Goal: Information Seeking & Learning: Learn about a topic

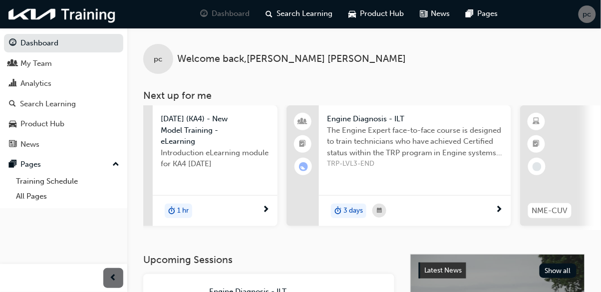
scroll to position [0, 91]
click at [490, 212] on div "3 days" at bounding box center [414, 210] width 192 height 31
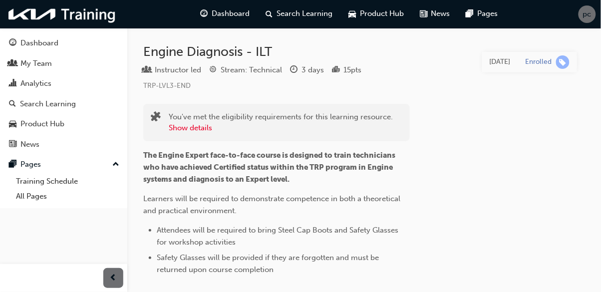
click at [112, 277] on span "prev-icon" at bounding box center [113, 278] width 7 height 12
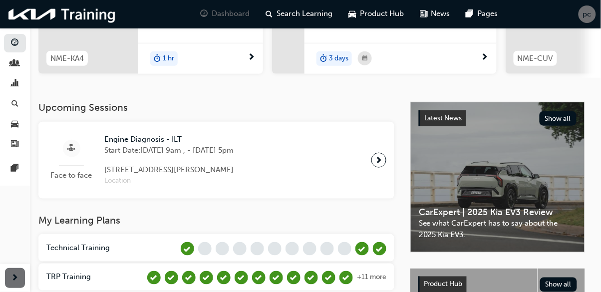
scroll to position [154, 0]
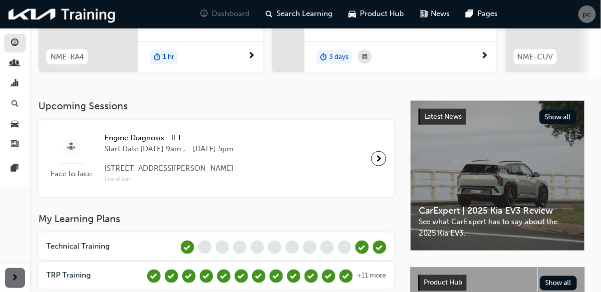
click at [377, 160] on span "next-icon" at bounding box center [378, 159] width 7 height 14
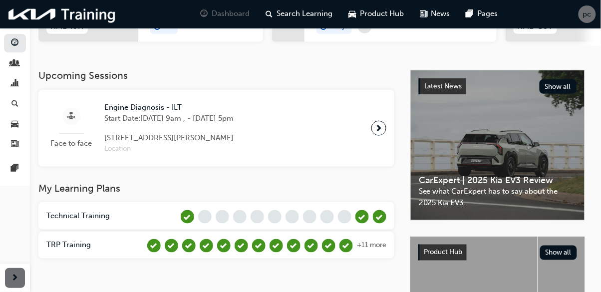
scroll to position [184, 0]
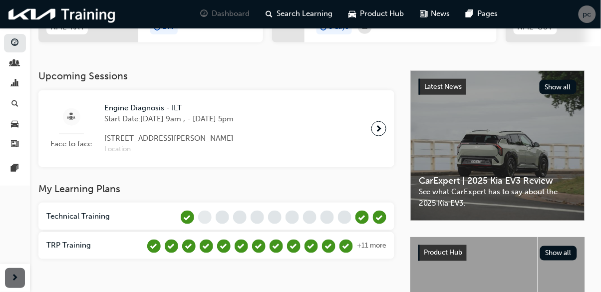
click at [207, 211] on span "Carnival (KA4) - New Model Training - eLearning" at bounding box center [204, 217] width 13 height 13
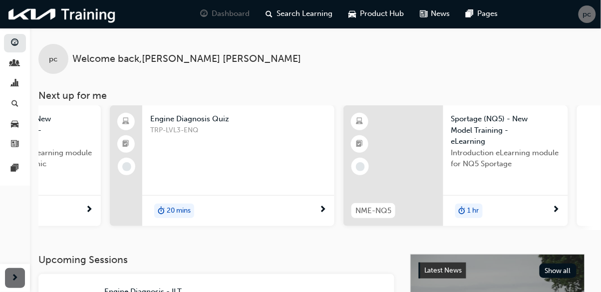
scroll to position [0, 630]
click at [225, 195] on div "20 mins" at bounding box center [237, 210] width 192 height 31
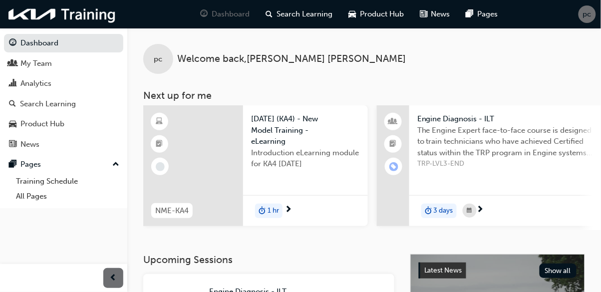
click at [39, 83] on div "Analytics" at bounding box center [35, 83] width 31 height 11
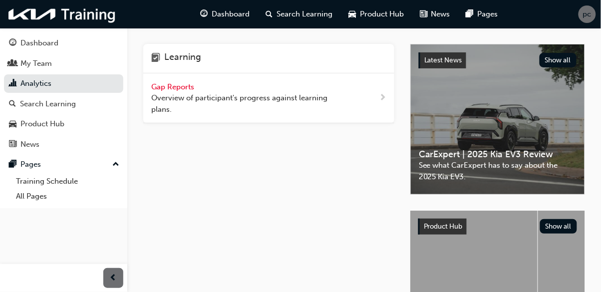
click at [169, 83] on span "Gap Reports" at bounding box center [173, 86] width 45 height 9
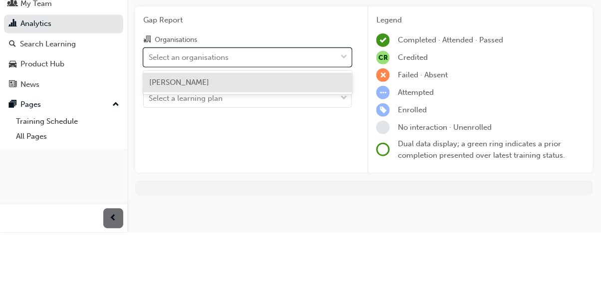
click at [166, 142] on span "[PERSON_NAME]" at bounding box center [179, 141] width 60 height 9
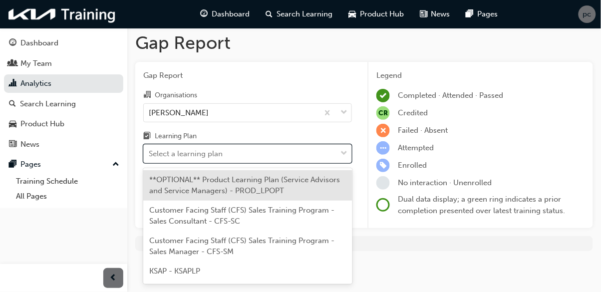
scroll to position [4, 0]
click at [385, 247] on div at bounding box center [364, 243] width 458 height 15
click at [189, 274] on span "KSAP - KSAPLP" at bounding box center [174, 271] width 51 height 9
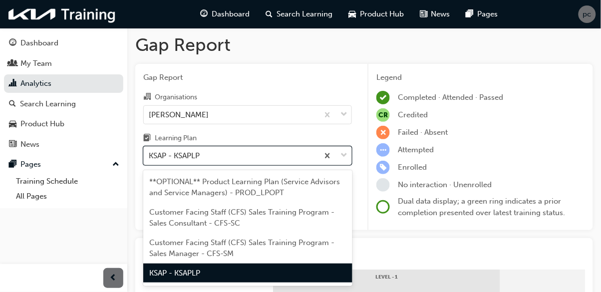
scroll to position [33, 0]
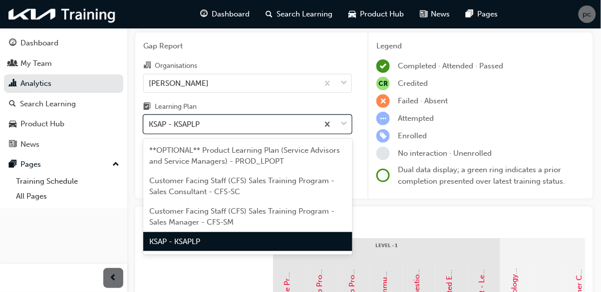
click at [167, 157] on span "**OPTIONAL** Product Learning Plan (Service Advisors and Service Managers) - PR…" at bounding box center [244, 156] width 191 height 20
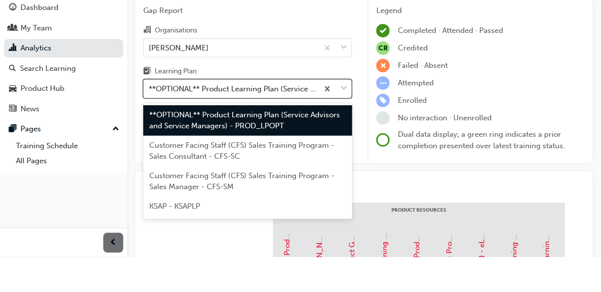
scroll to position [33, 0]
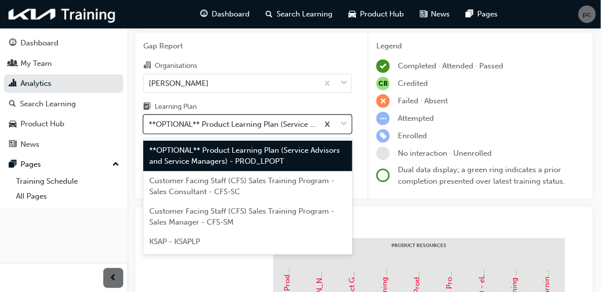
click at [164, 189] on span "Customer Facing Staff (CFS) Sales Training Program - Sales Consultant - CFS-SC" at bounding box center [241, 186] width 185 height 20
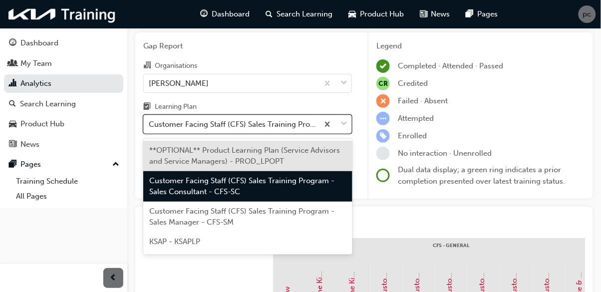
scroll to position [33, 0]
click at [164, 215] on span "Customer Facing Staff (CFS) Sales Training Program - Sales Manager - CFS-SM" at bounding box center [241, 217] width 185 height 20
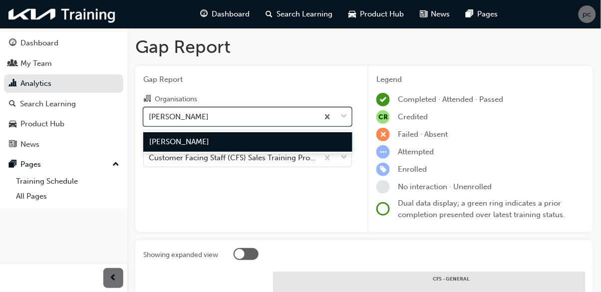
click at [28, 71] on link "My Team" at bounding box center [63, 63] width 119 height 18
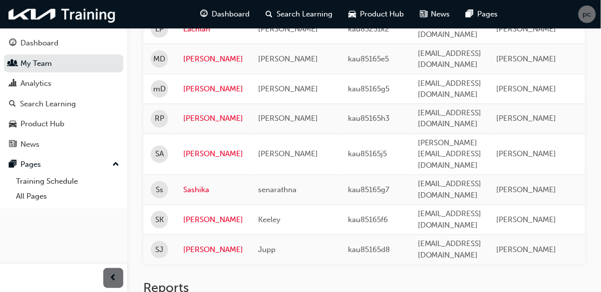
scroll to position [337, 0]
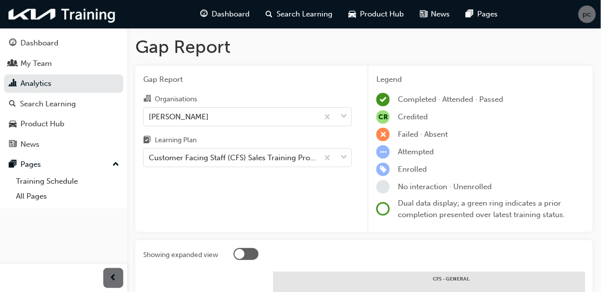
click at [21, 44] on div "Dashboard" at bounding box center [39, 42] width 38 height 11
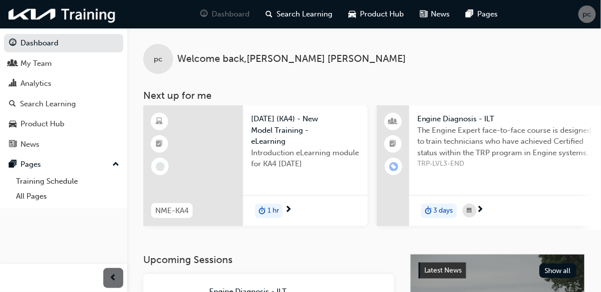
click at [25, 142] on div "News" at bounding box center [29, 144] width 19 height 11
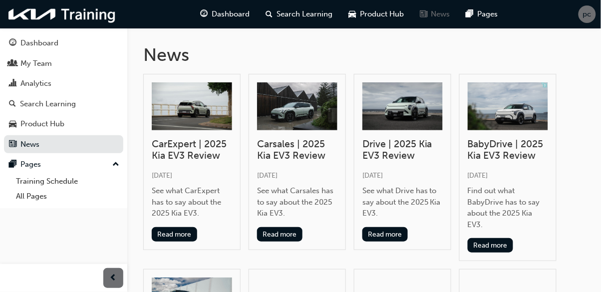
click at [37, 182] on link "Training Schedule" at bounding box center [67, 181] width 111 height 15
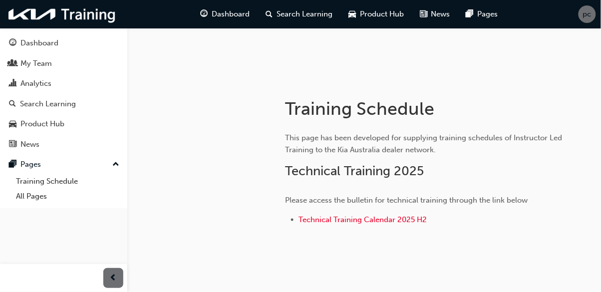
scroll to position [140, 0]
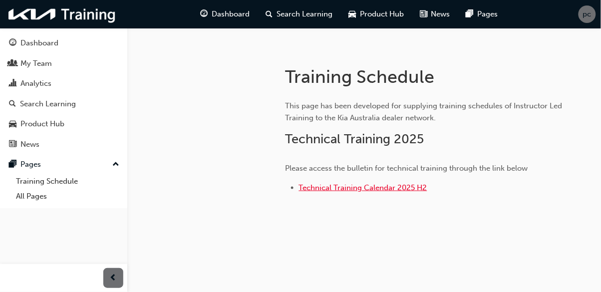
click at [398, 187] on span "Technical Training Calendar 2025 H2" at bounding box center [363, 187] width 128 height 9
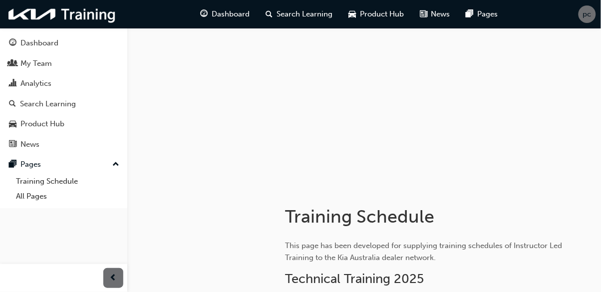
click at [44, 45] on div "Dashboard" at bounding box center [39, 42] width 38 height 11
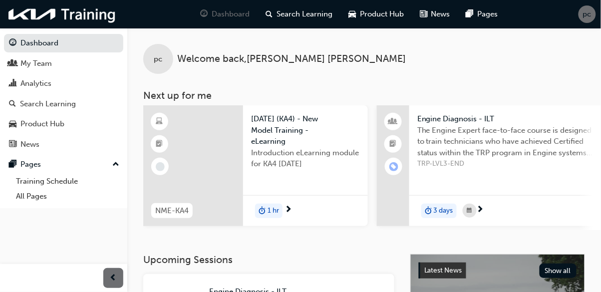
click at [34, 62] on div "My Team" at bounding box center [35, 63] width 31 height 11
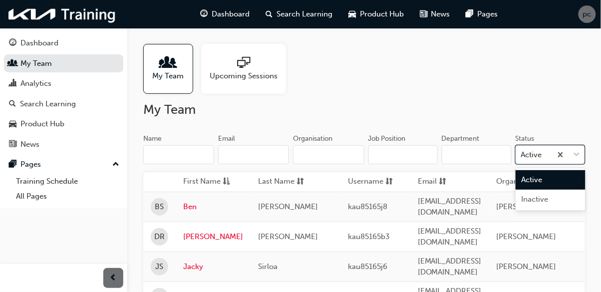
click at [547, 201] on span "Inactive" at bounding box center [535, 199] width 27 height 9
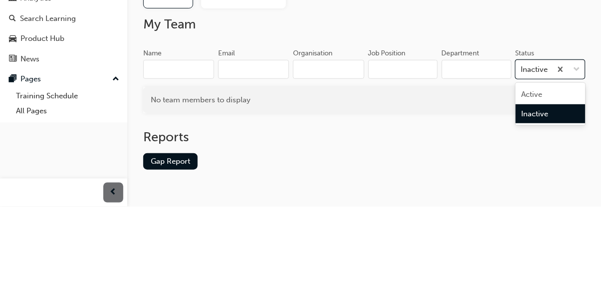
click at [541, 180] on span "Active" at bounding box center [532, 179] width 21 height 9
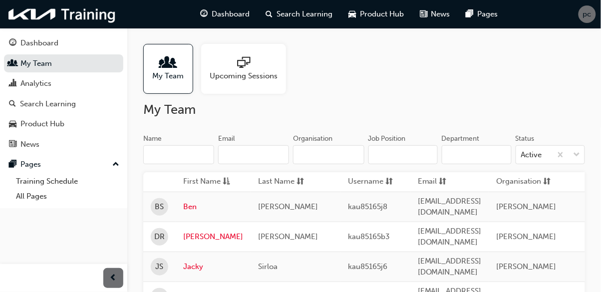
click at [238, 76] on span "Upcoming Sessions" at bounding box center [244, 75] width 68 height 11
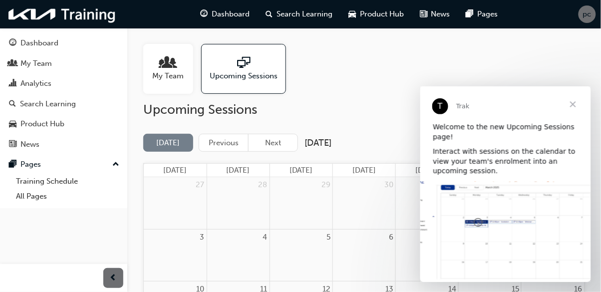
click at [571, 106] on span "Close" at bounding box center [572, 104] width 36 height 36
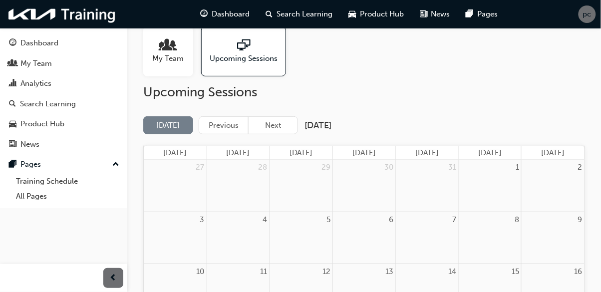
scroll to position [18, 0]
click at [272, 128] on button "Next" at bounding box center [273, 125] width 50 height 18
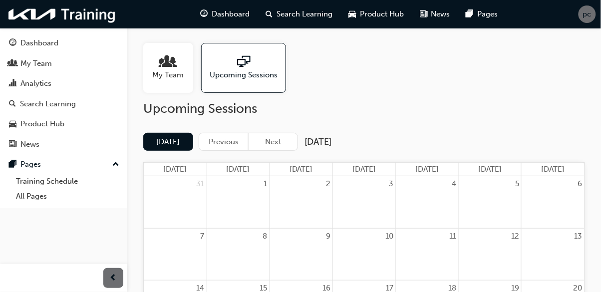
scroll to position [0, 0]
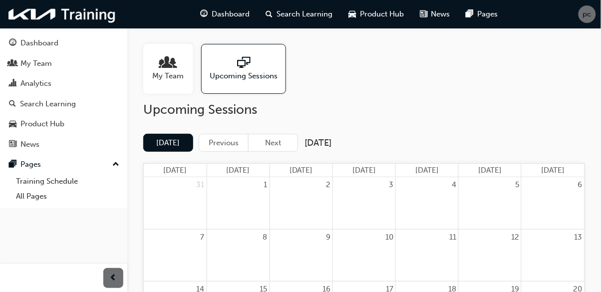
click at [166, 75] on span "My Team" at bounding box center [168, 75] width 31 height 11
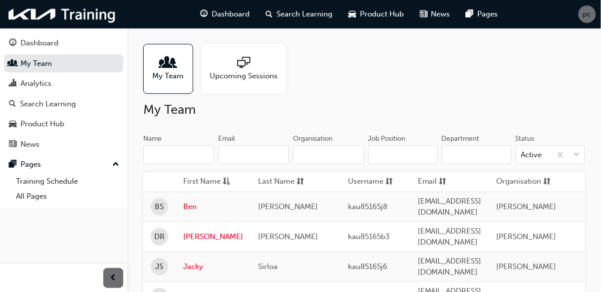
click at [29, 84] on div "Analytics" at bounding box center [35, 83] width 31 height 11
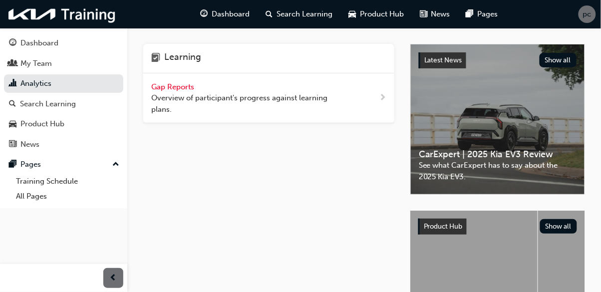
click at [122, 171] on button "Pages" at bounding box center [63, 164] width 119 height 18
click at [32, 41] on div "Dashboard" at bounding box center [39, 42] width 38 height 11
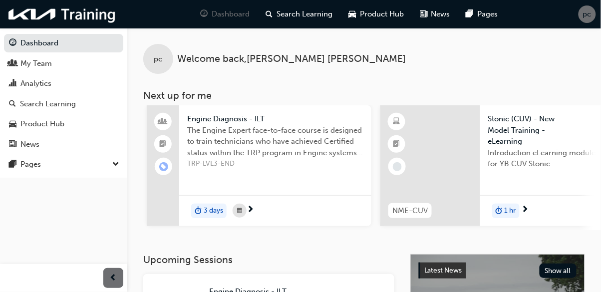
scroll to position [0, 230]
click at [221, 117] on span "Engine Diagnosis - ILT" at bounding box center [276, 118] width 176 height 11
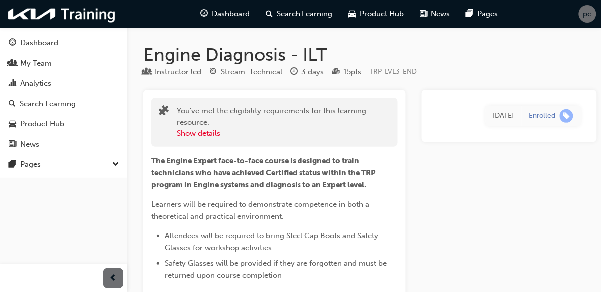
click at [28, 45] on div "Dashboard" at bounding box center [39, 42] width 38 height 11
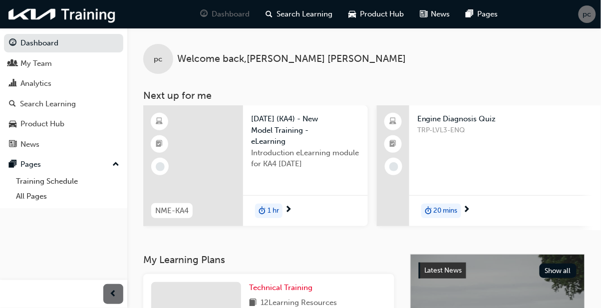
click at [453, 125] on span "TRP-LVL3-ENQ" at bounding box center [505, 130] width 176 height 11
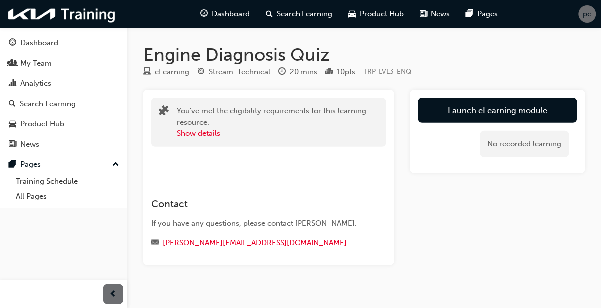
click at [503, 112] on link "Launch eLearning module" at bounding box center [497, 110] width 159 height 25
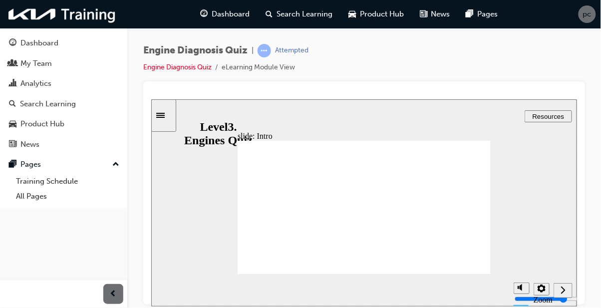
click at [560, 293] on icon "Next (Ctrl+Alt+Period)" at bounding box center [562, 289] width 5 height 9
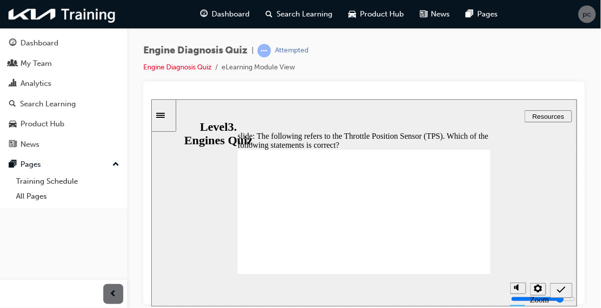
radio input "true"
click at [560, 292] on icon "Submit (Ctrl+Alt+S)" at bounding box center [560, 289] width 8 height 9
radio input "true"
click at [560, 292] on icon "Submit (Ctrl+Alt+S)" at bounding box center [560, 289] width 8 height 9
radio input "false"
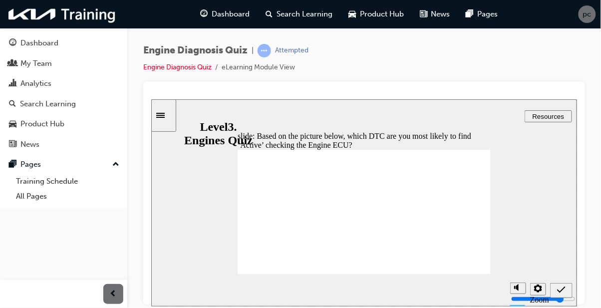
radio input "true"
click at [560, 291] on icon "Submit (Ctrl+Alt+S)" at bounding box center [560, 289] width 8 height 9
radio input "true"
click at [560, 288] on icon "Submit (Ctrl+Alt+S)" at bounding box center [560, 289] width 8 height 9
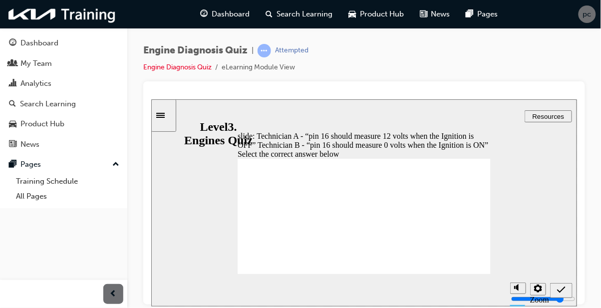
radio input "true"
click at [558, 290] on icon "Submit (Ctrl+Alt+S)" at bounding box center [560, 289] width 8 height 6
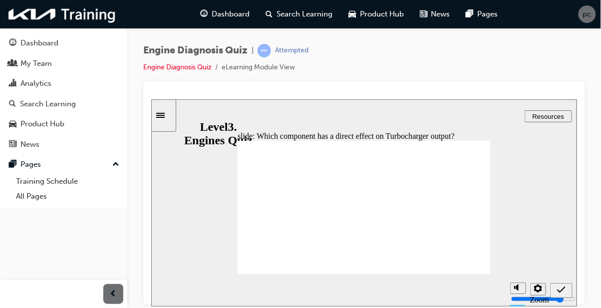
radio input "true"
click at [560, 287] on icon "Submit (Ctrl+Alt+S)" at bounding box center [560, 289] width 8 height 9
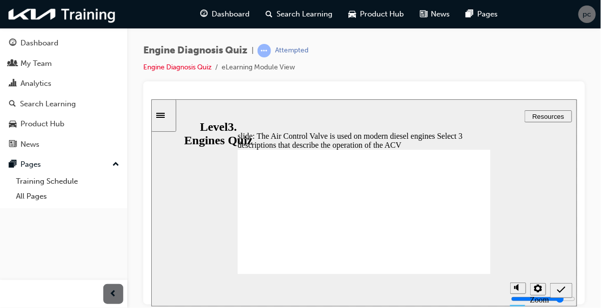
checkbox input "true"
click at [566, 292] on div "Submit (Ctrl+Alt+S)" at bounding box center [560, 290] width 14 height 10
click at [559, 292] on icon "Submit (Ctrl+Alt+S)" at bounding box center [560, 289] width 8 height 9
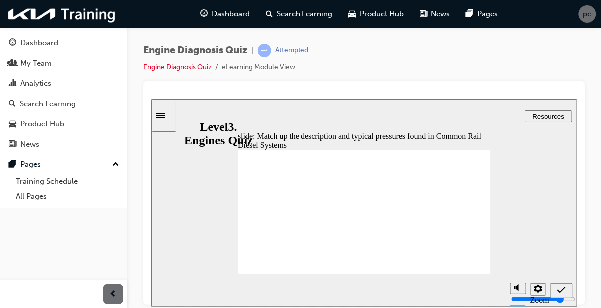
click at [561, 293] on icon "Submit (Ctrl+Alt+S)" at bounding box center [560, 289] width 8 height 9
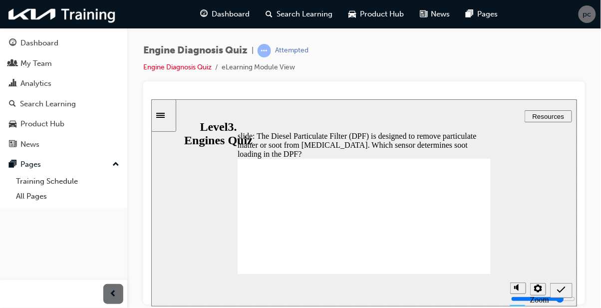
radio input "true"
click at [558, 295] on div "Submit (Ctrl+Alt+S)" at bounding box center [560, 290] width 14 height 10
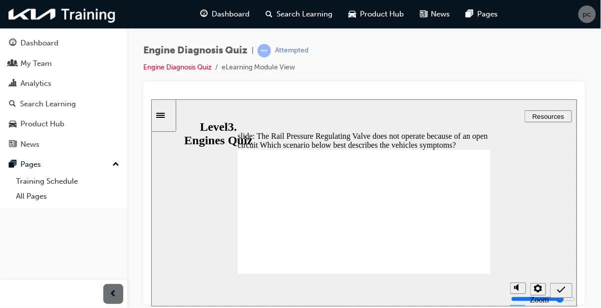
radio input "true"
click at [561, 289] on icon "Submit (Ctrl+Alt+S)" at bounding box center [560, 289] width 8 height 6
radio input "true"
click at [559, 286] on icon "Submit (Ctrl+Alt+S)" at bounding box center [560, 289] width 8 height 9
radio input "true"
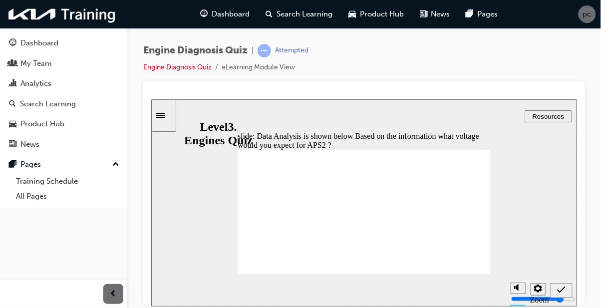
click at [560, 291] on icon "Submit (Ctrl+Alt+S)" at bounding box center [560, 289] width 8 height 9
radio input "true"
click at [560, 291] on icon "Submit (Ctrl+Alt+S)" at bounding box center [560, 289] width 8 height 9
radio input "true"
click at [561, 290] on icon "Submit (Ctrl+Alt+S)" at bounding box center [560, 289] width 8 height 9
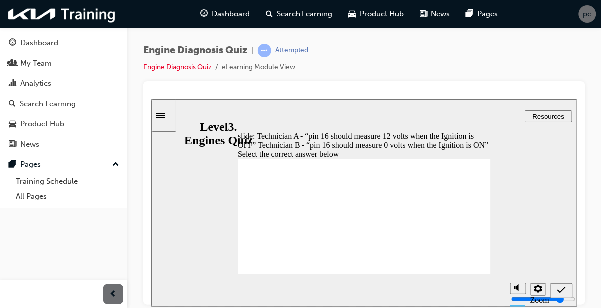
radio input "true"
radio input "false"
radio input "true"
click at [559, 293] on icon "Submit (Ctrl+Alt+S)" at bounding box center [560, 289] width 8 height 9
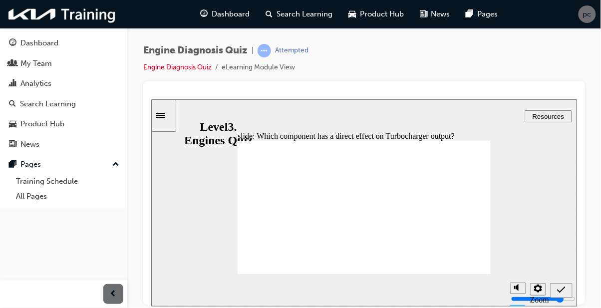
radio input "true"
click at [563, 290] on icon "Submit (Ctrl+Alt+S)" at bounding box center [560, 289] width 8 height 9
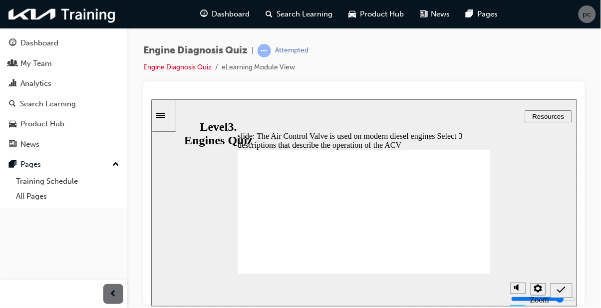
checkbox input "true"
click at [563, 294] on span "Submit (Ctrl+Alt+S)" at bounding box center [560, 291] width 8 height 7
click at [560, 291] on icon "Submit (Ctrl+Alt+S)" at bounding box center [560, 289] width 8 height 9
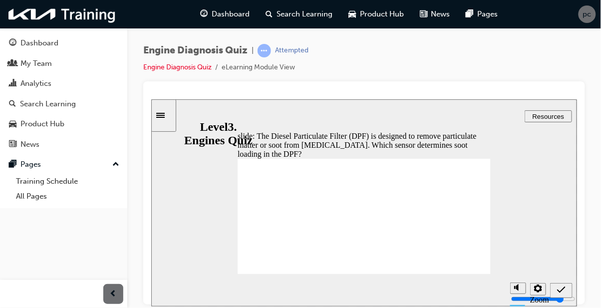
radio input "true"
click at [559, 293] on icon "Submit (Ctrl+Alt+S)" at bounding box center [560, 289] width 8 height 9
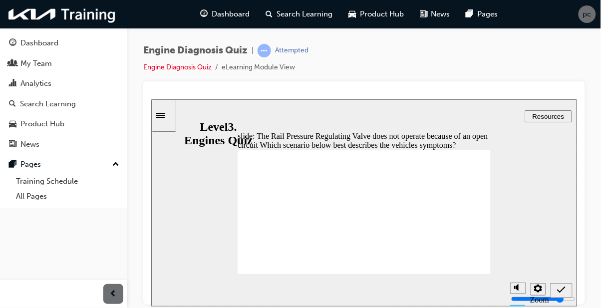
radio input "true"
click at [559, 290] on icon "Submit (Ctrl+Alt+S)" at bounding box center [560, 289] width 8 height 9
